Goal: Book appointment/travel/reservation

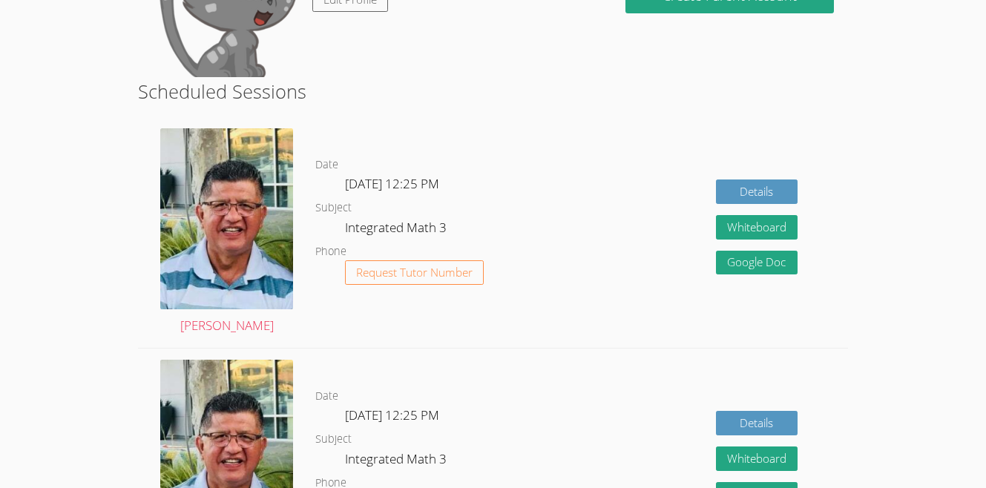
scroll to position [219, 0]
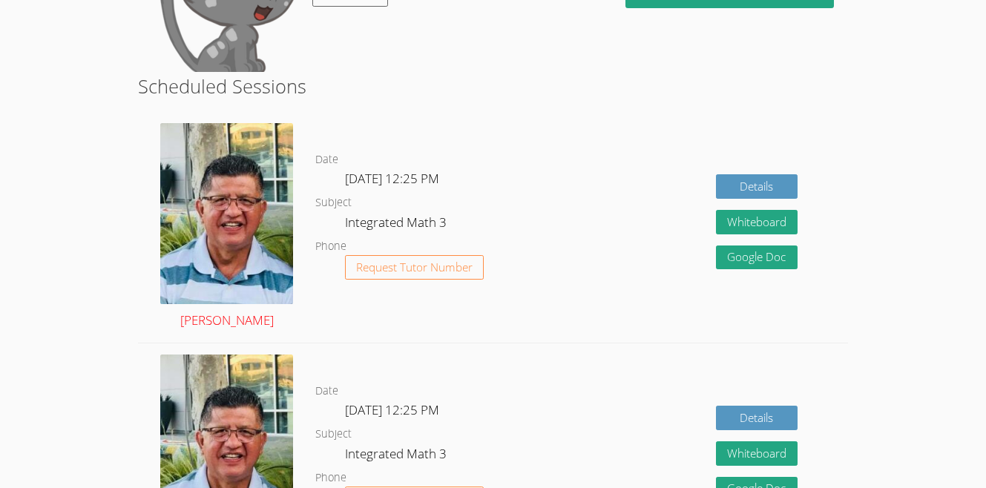
click at [225, 223] on img at bounding box center [226, 213] width 133 height 180
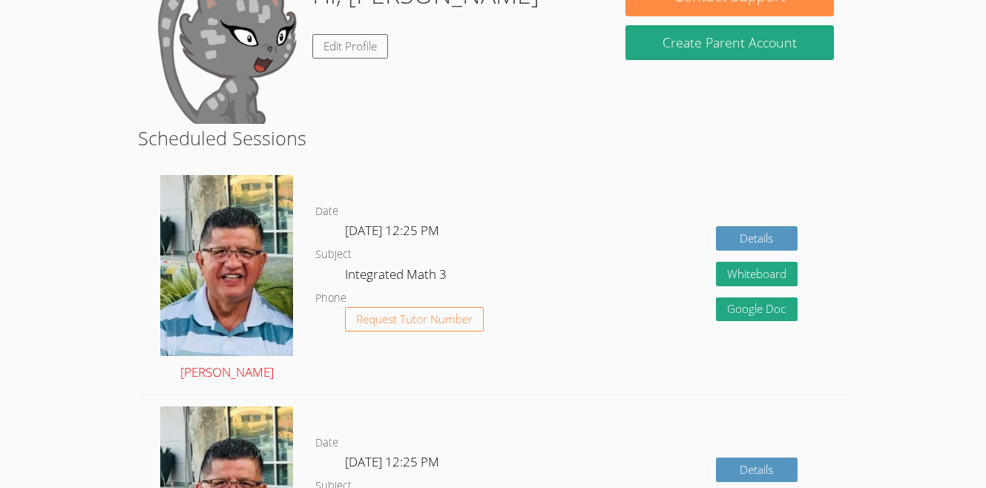
scroll to position [168, 0]
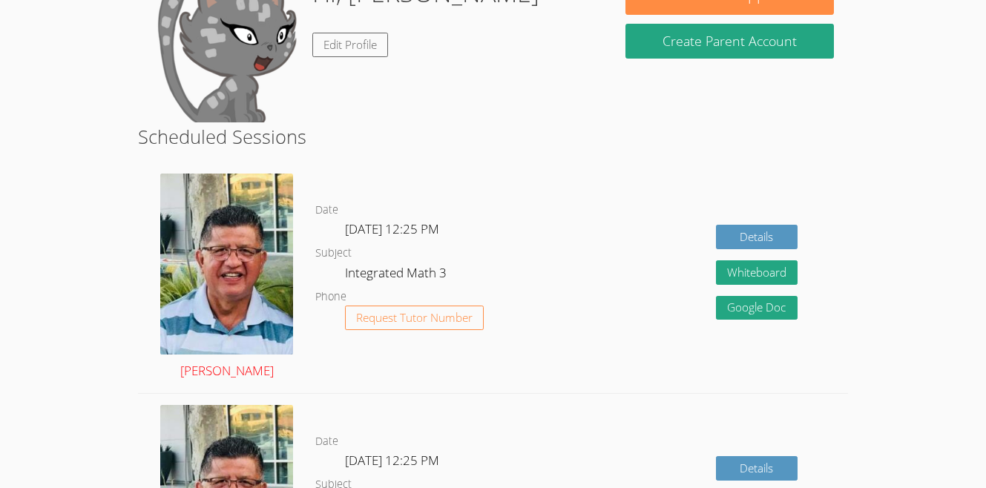
click at [229, 256] on img at bounding box center [226, 264] width 133 height 180
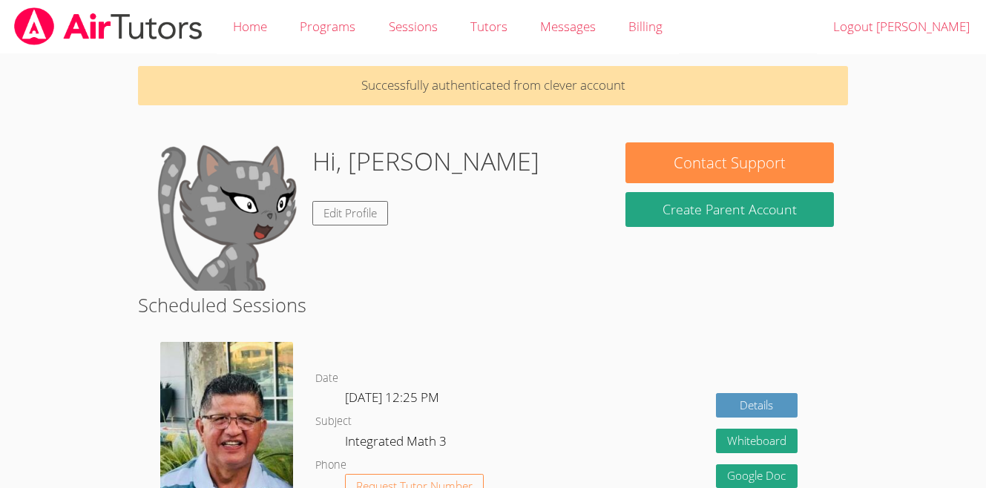
scroll to position [168, 0]
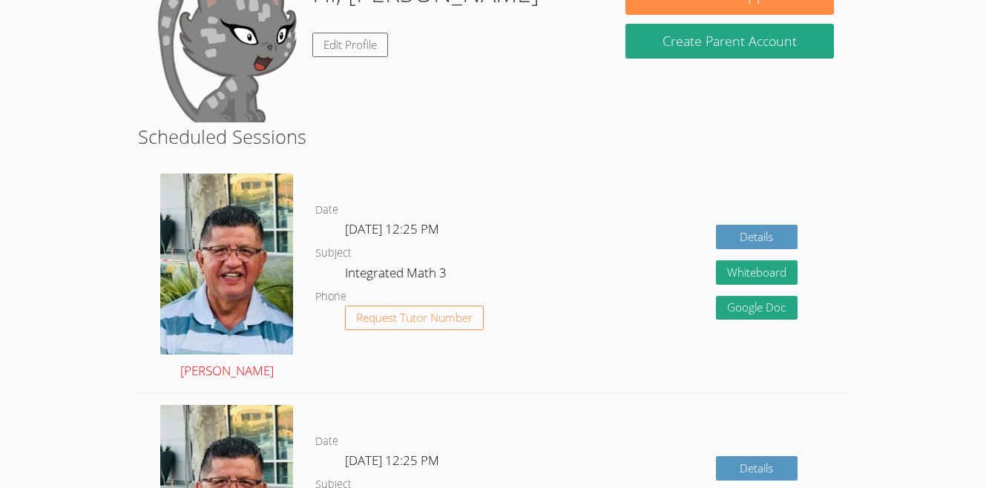
click at [263, 257] on img at bounding box center [226, 264] width 133 height 180
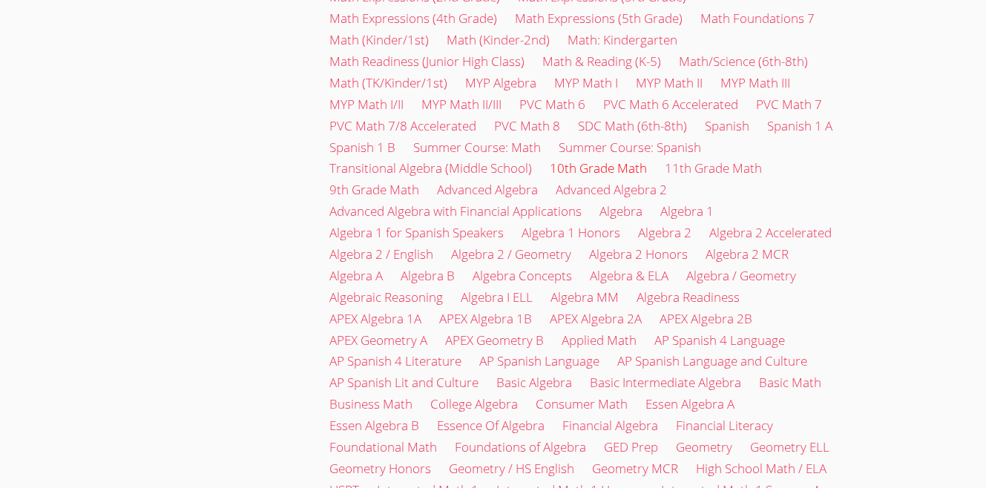
scroll to position [1267, 0]
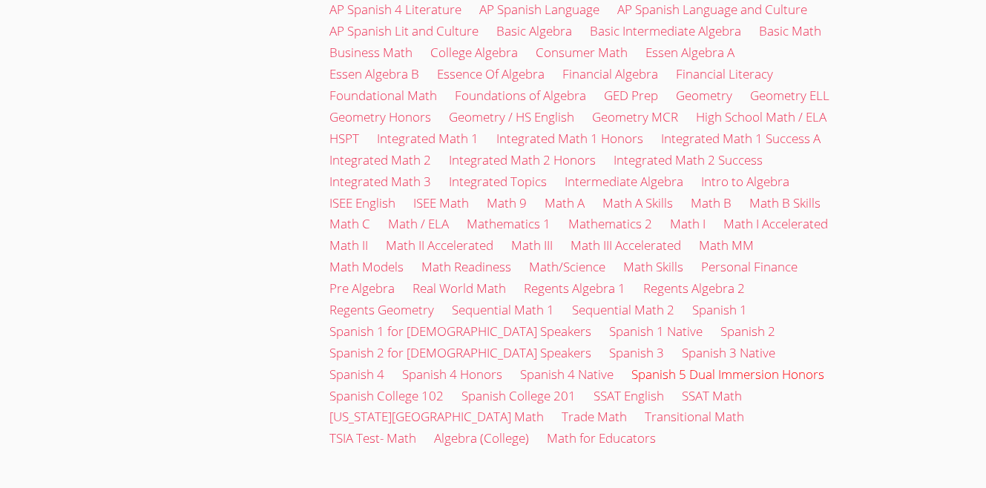
click at [631, 383] on link "Spanish 5 Dual Immersion Honors" at bounding box center [727, 374] width 193 height 17
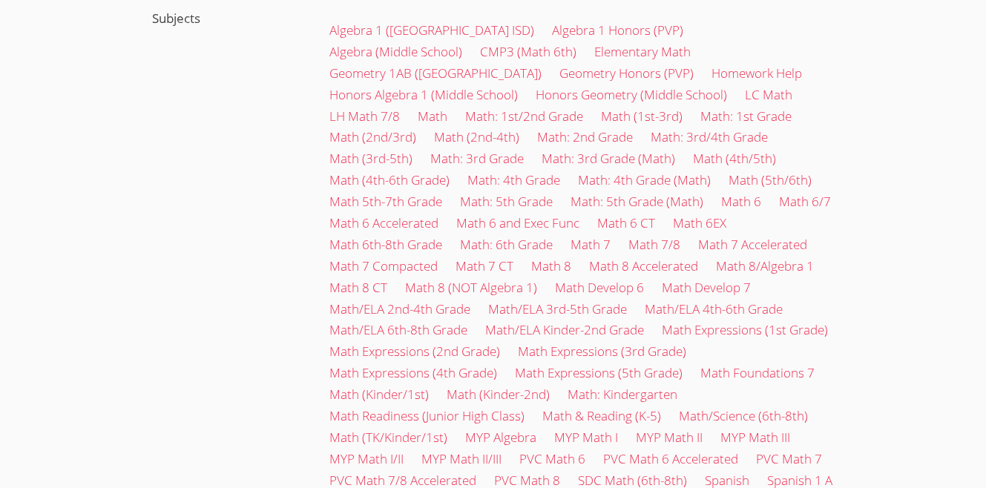
scroll to position [560, 0]
